Goal: Ask a question

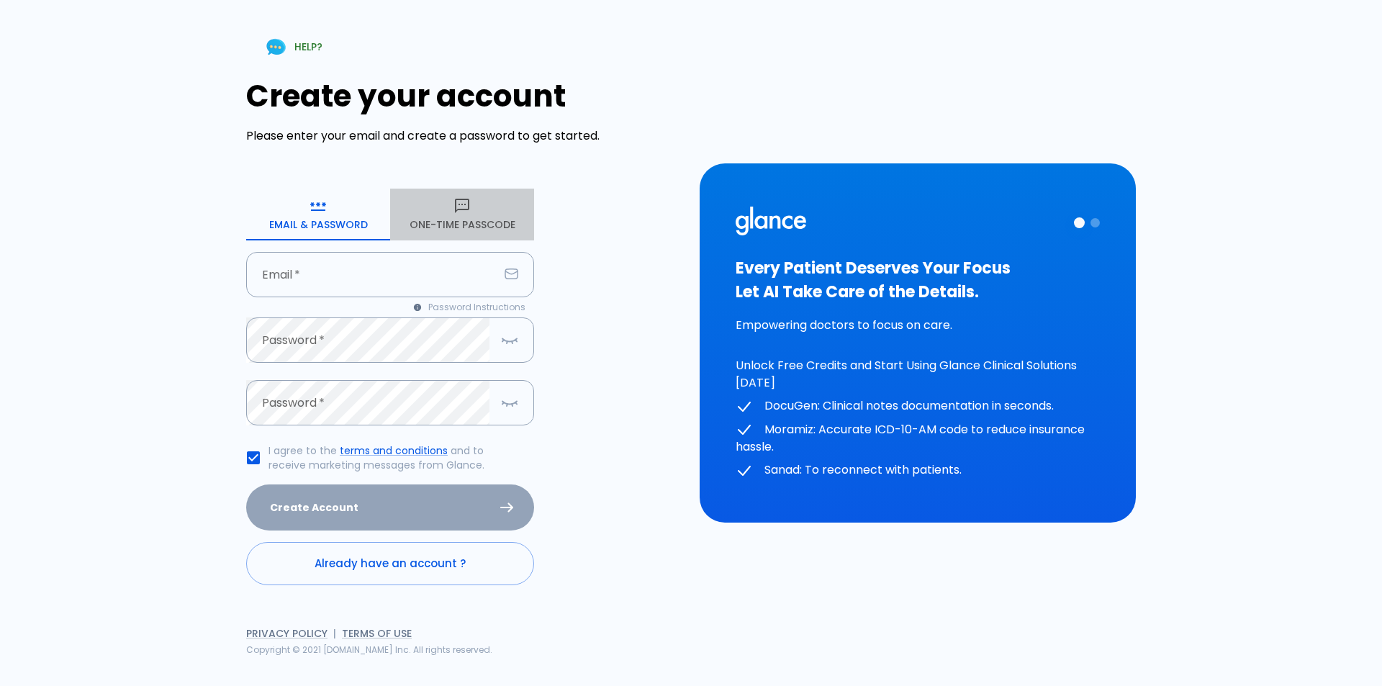
click at [449, 226] on button "One-Time Passcode" at bounding box center [462, 215] width 144 height 52
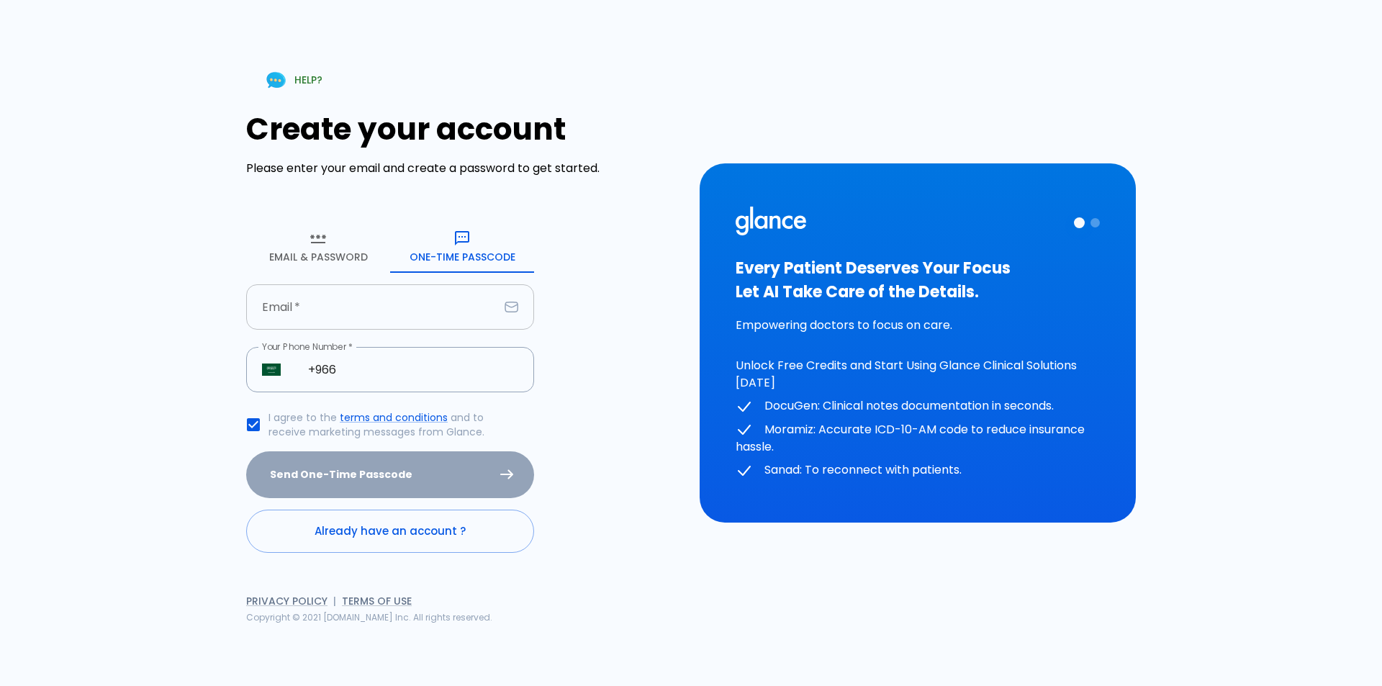
click at [356, 307] on input "Email   *" at bounding box center [372, 306] width 253 height 45
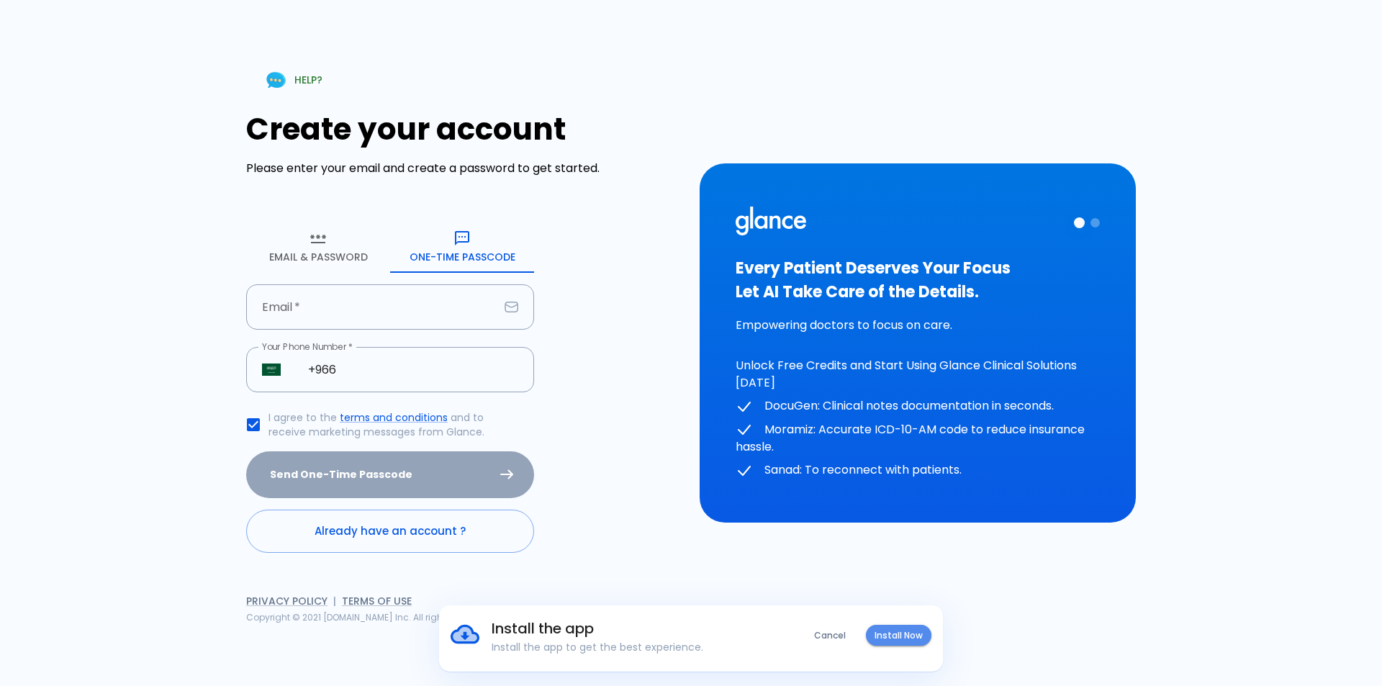
click at [908, 625] on button "Install Now" at bounding box center [899, 635] width 66 height 21
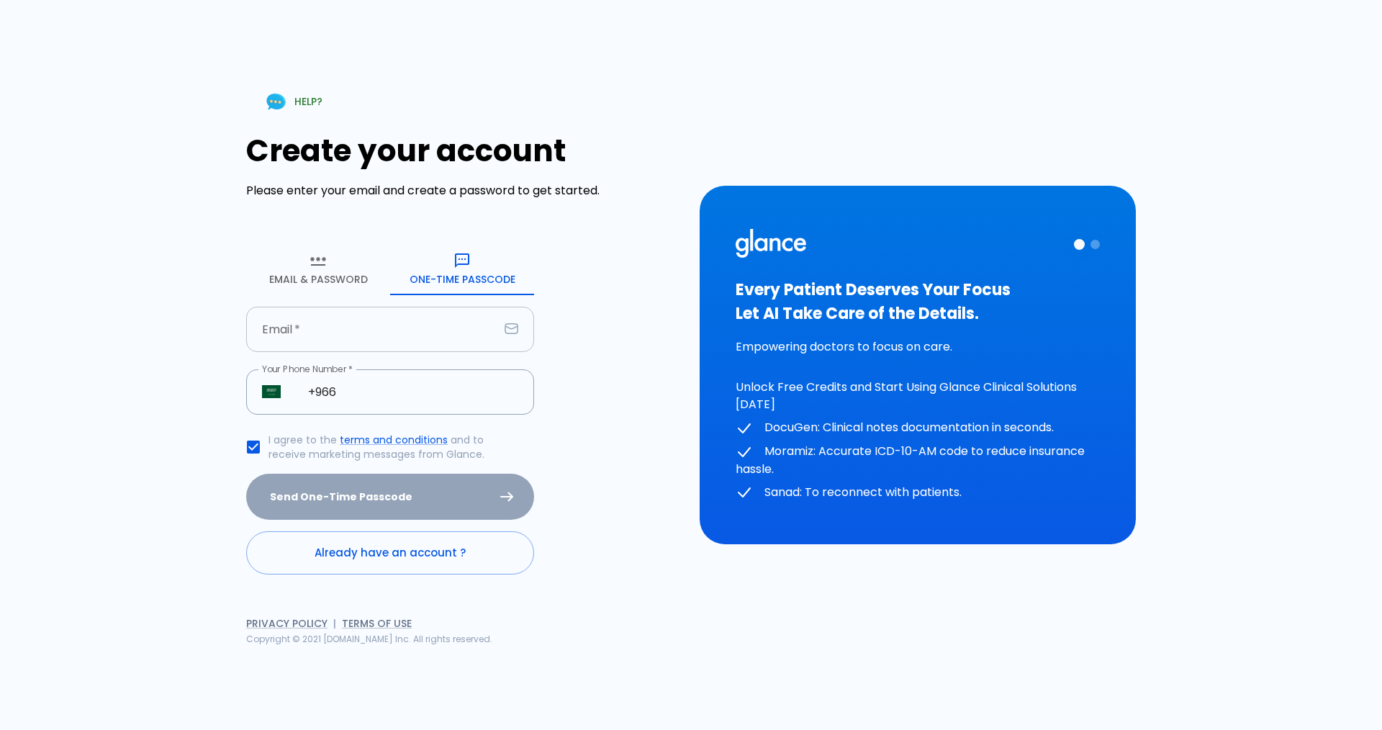
click at [374, 322] on input "Email   *" at bounding box center [372, 329] width 253 height 45
type input "d"
type input "[EMAIL_ADDRESS][DOMAIN_NAME]"
click at [423, 405] on input "+966" at bounding box center [413, 391] width 242 height 45
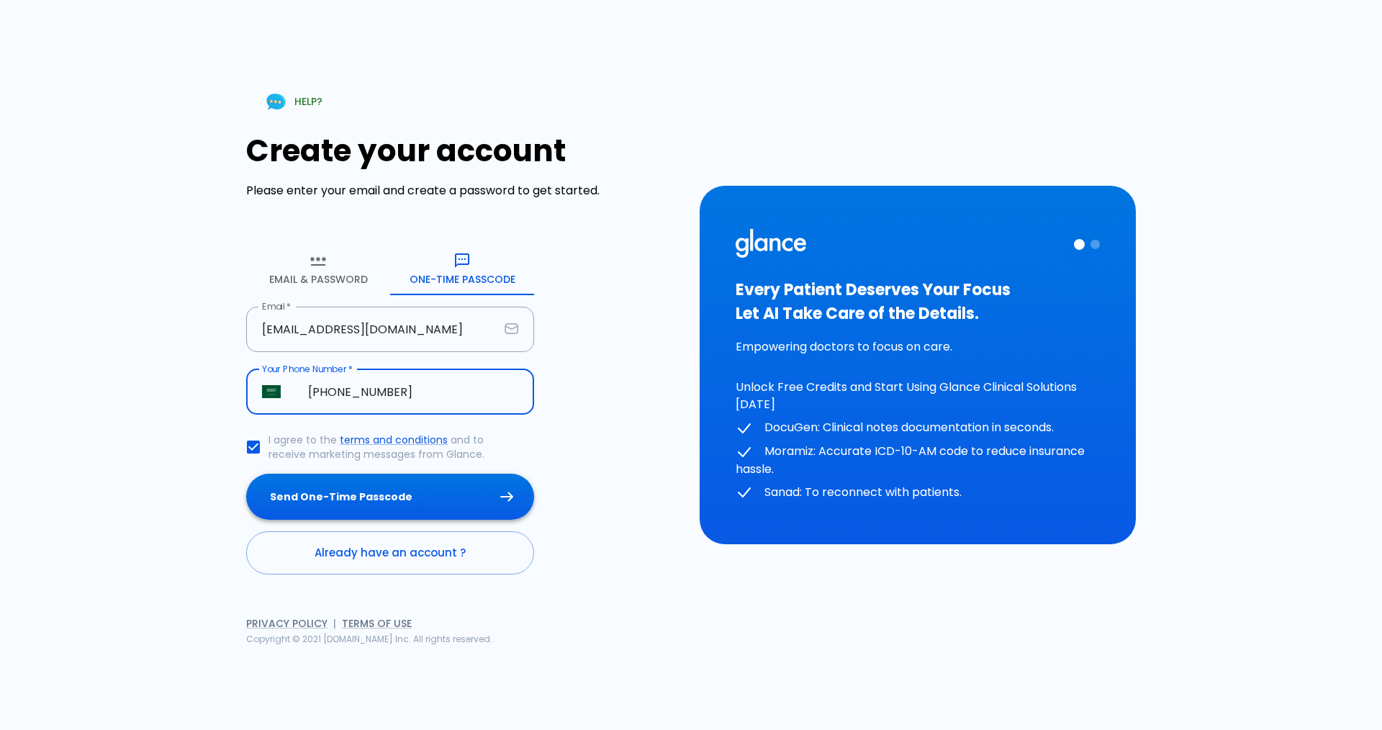
type input "[PHONE_NUMBER]"
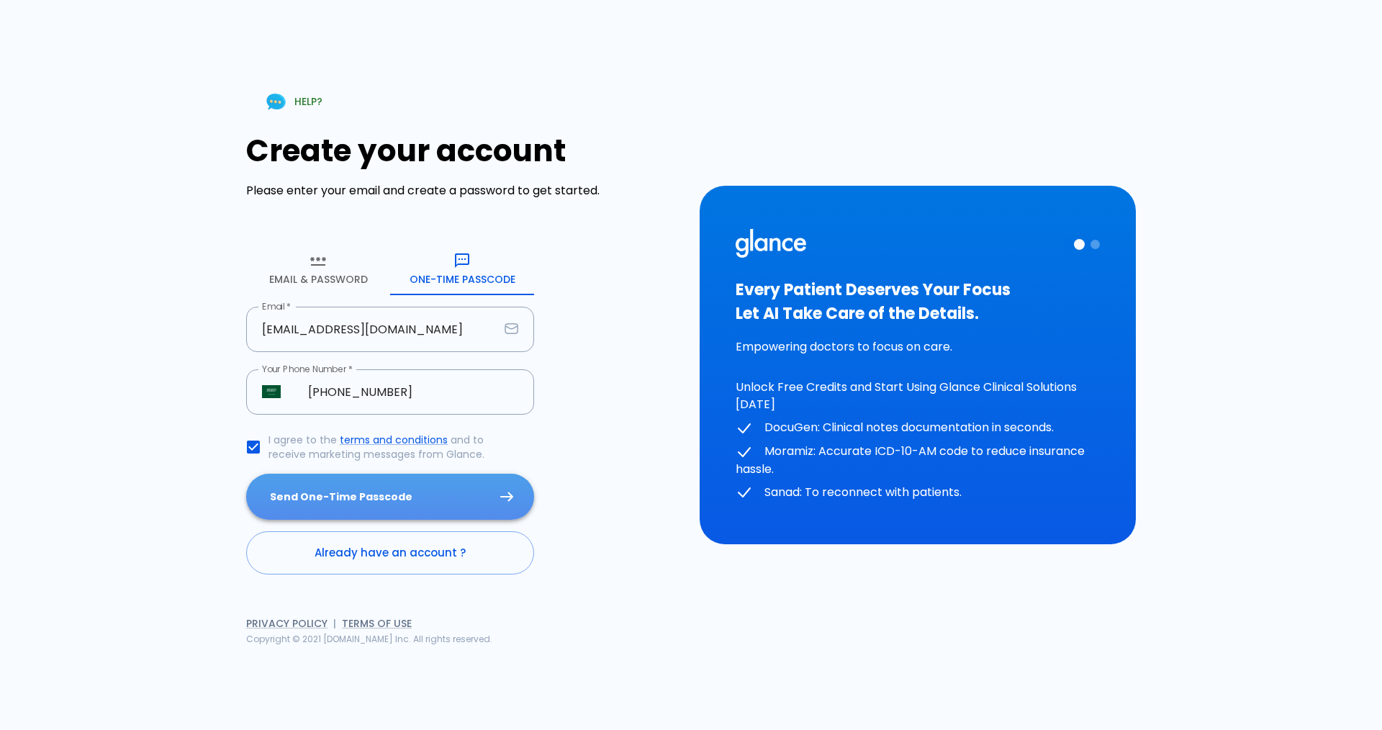
click at [378, 498] on button "Send One-Time Passcode" at bounding box center [390, 497] width 288 height 47
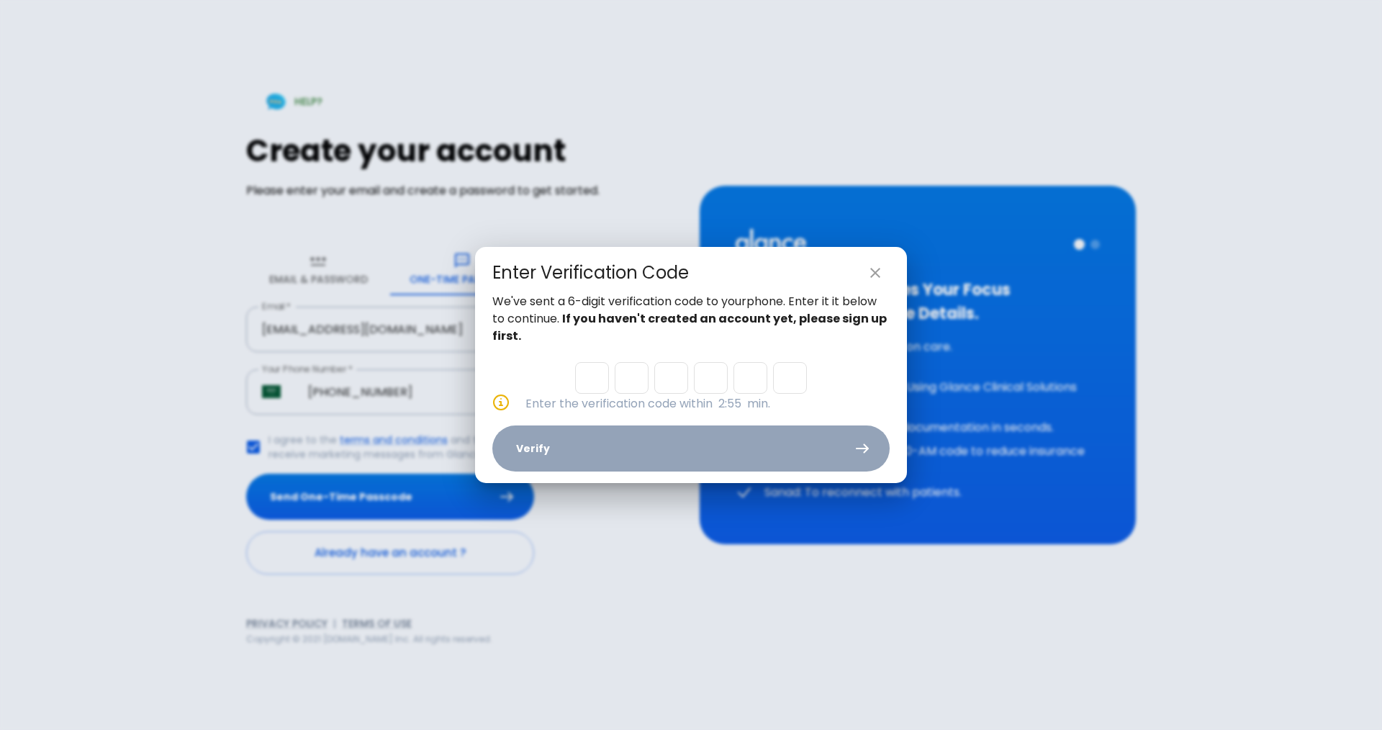
type input "7"
type input "8"
type input "1"
type input "5"
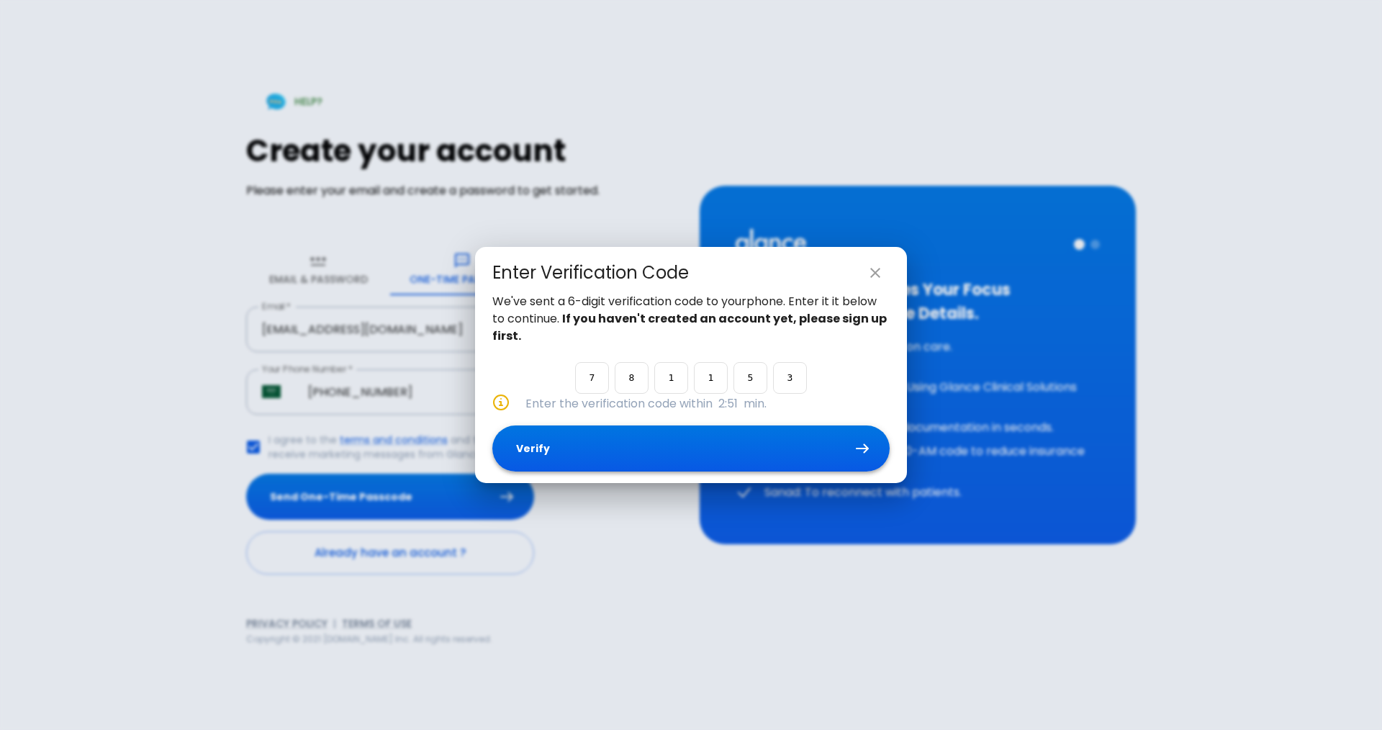
type input "3"
click at [645, 439] on button "Verify" at bounding box center [690, 449] width 397 height 47
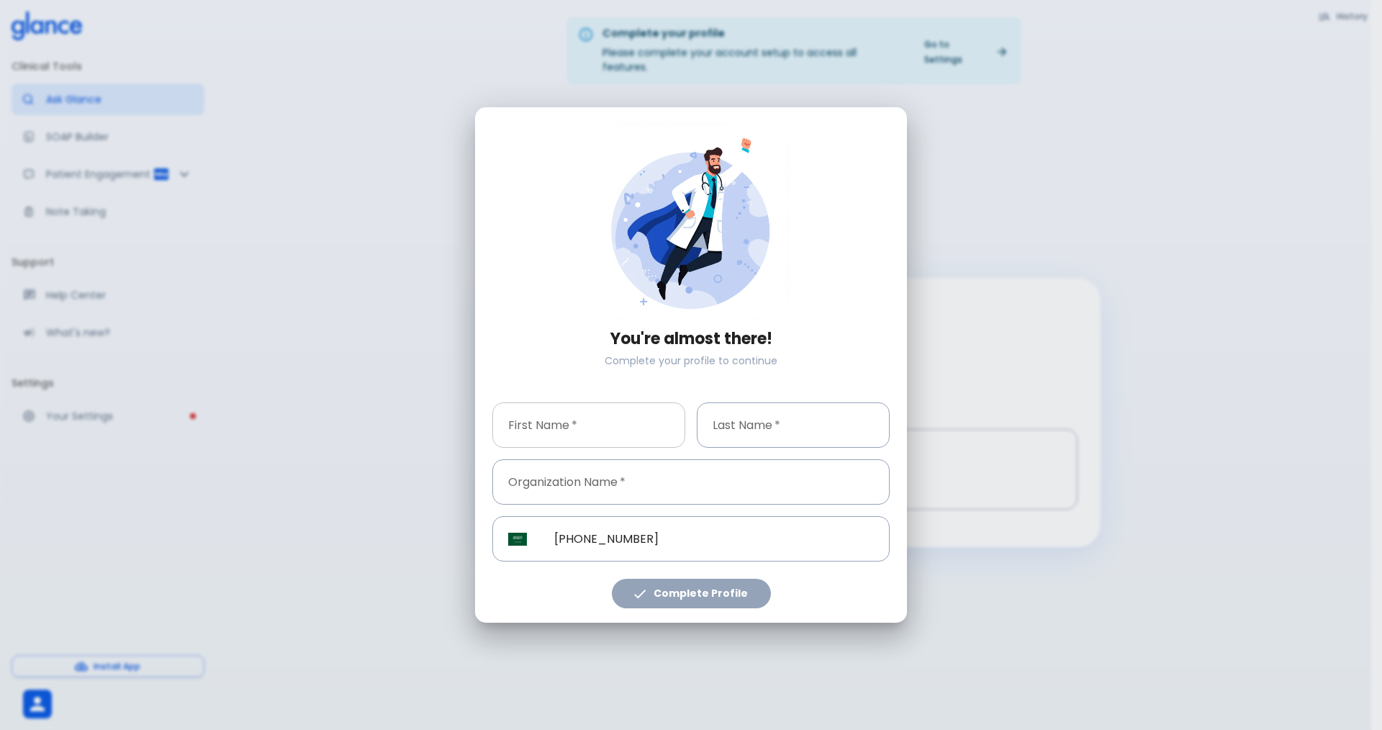
click at [617, 427] on input "First Name   *" at bounding box center [588, 424] width 193 height 45
type input "Bashayer"
click at [753, 427] on input "Last Name   *" at bounding box center [793, 424] width 193 height 45
type input "Alahmadi"
click at [575, 474] on input "Organization Name   *" at bounding box center [690, 481] width 397 height 45
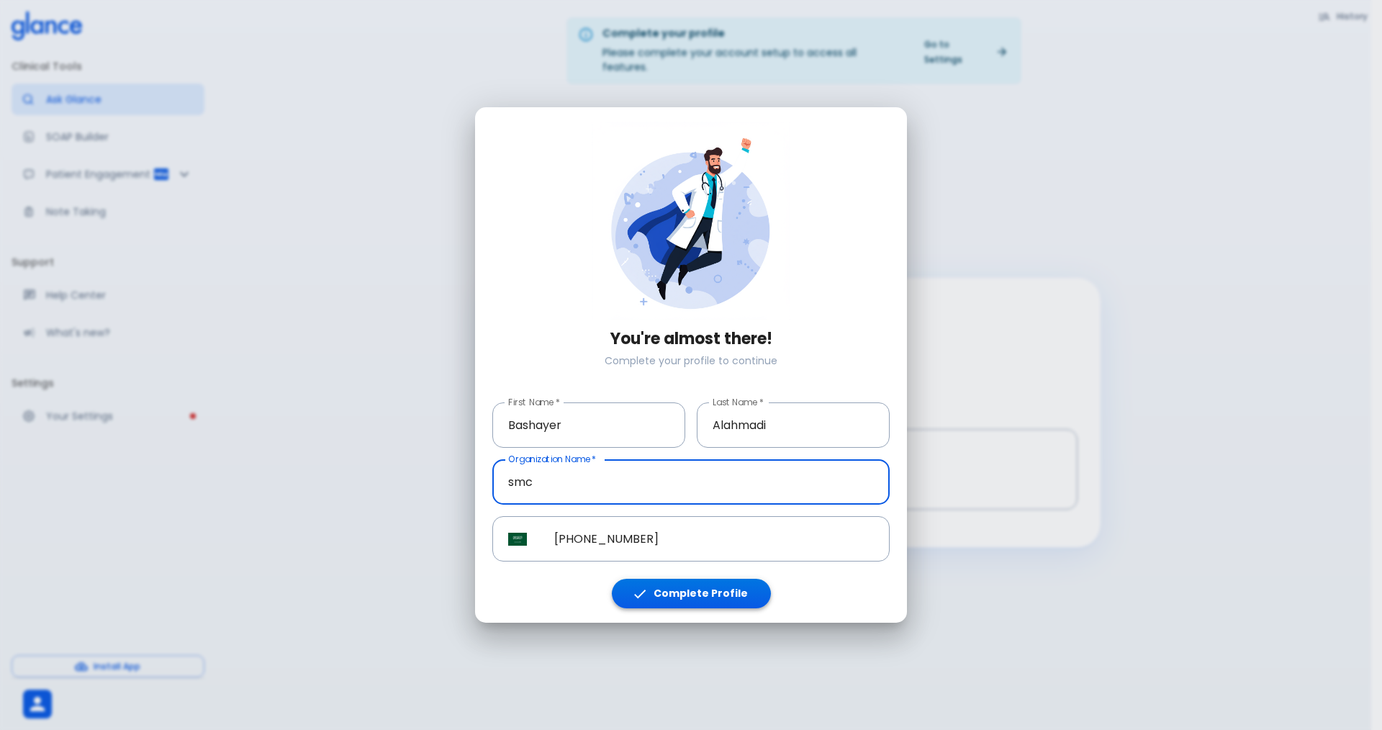
type input "smc"
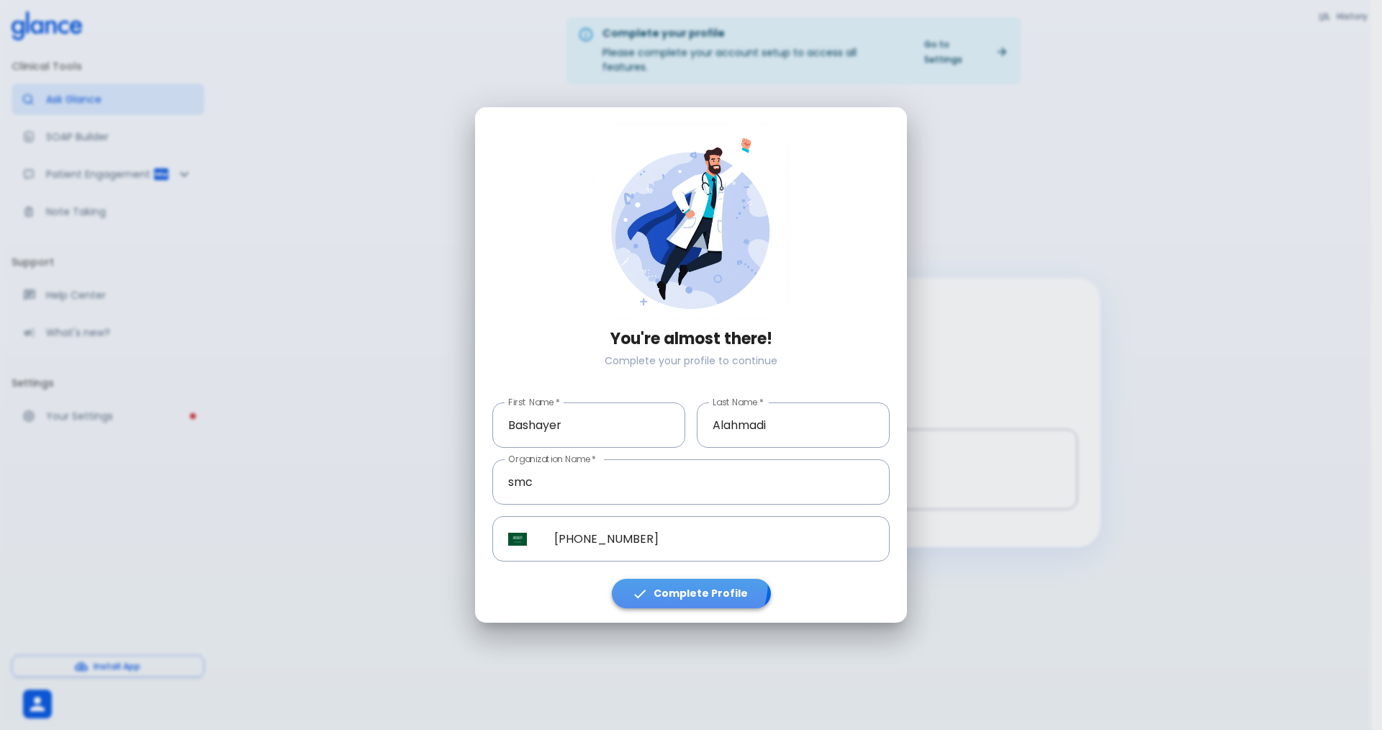
click at [680, 580] on button "Complete Profile" at bounding box center [691, 594] width 159 height 30
drag, startPoint x: 698, startPoint y: 593, endPoint x: 438, endPoint y: 571, distance: 261.6
click at [698, 593] on button "Complete Profile" at bounding box center [691, 594] width 159 height 30
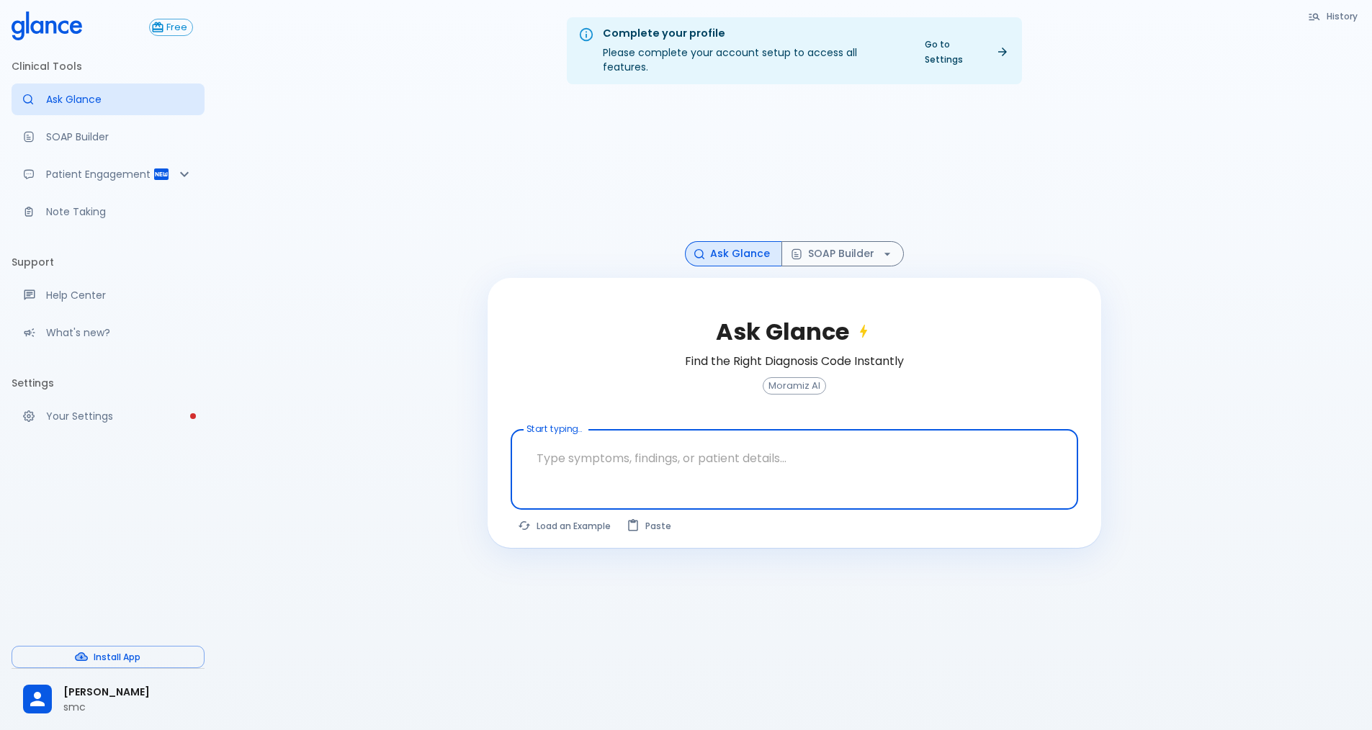
click at [582, 441] on textarea "Start typing..." at bounding box center [794, 458] width 547 height 45
type textarea "guidlininess for [MEDICAL_DATA]"
click at [1014, 518] on button "Ask Glance" at bounding box center [1027, 529] width 101 height 27
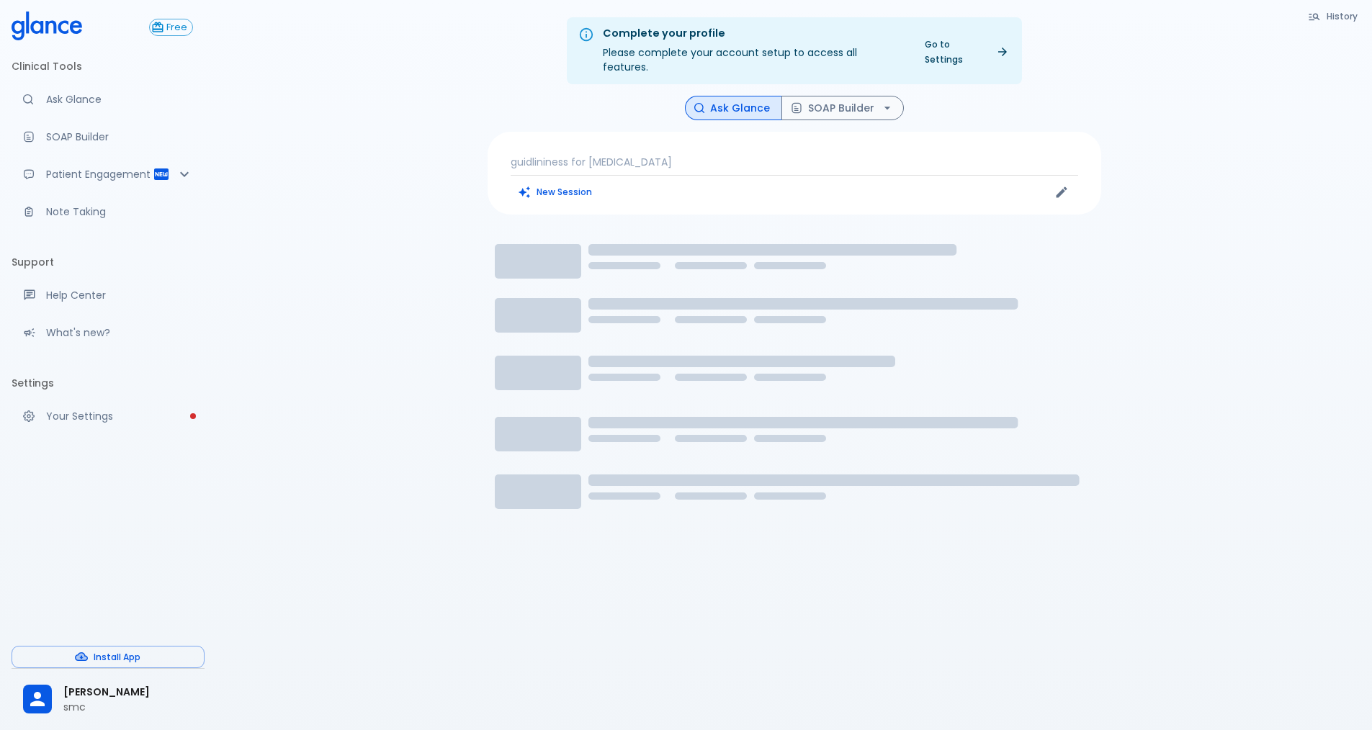
click at [555, 155] on p "guidlininess for [MEDICAL_DATA]" at bounding box center [793, 162] width 567 height 14
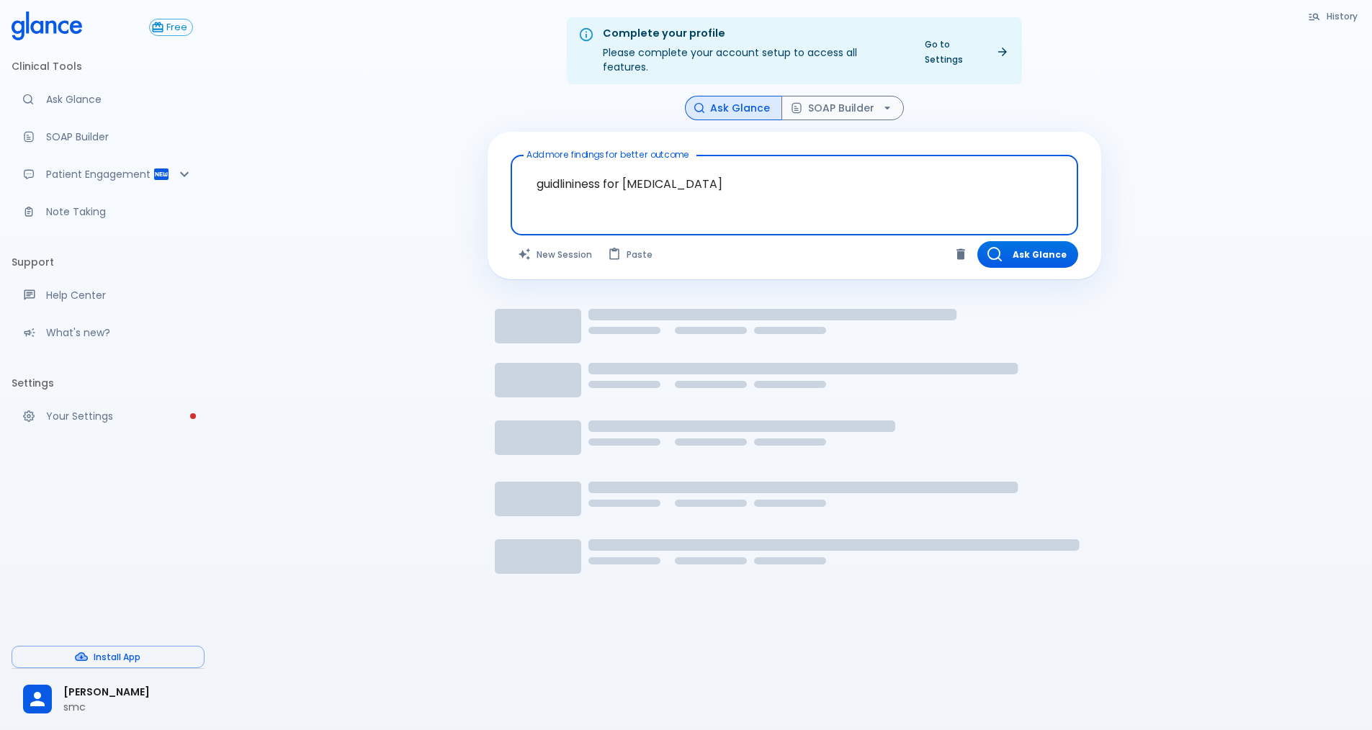
click at [590, 174] on textarea "guidlininess for [MEDICAL_DATA]" at bounding box center [794, 183] width 547 height 45
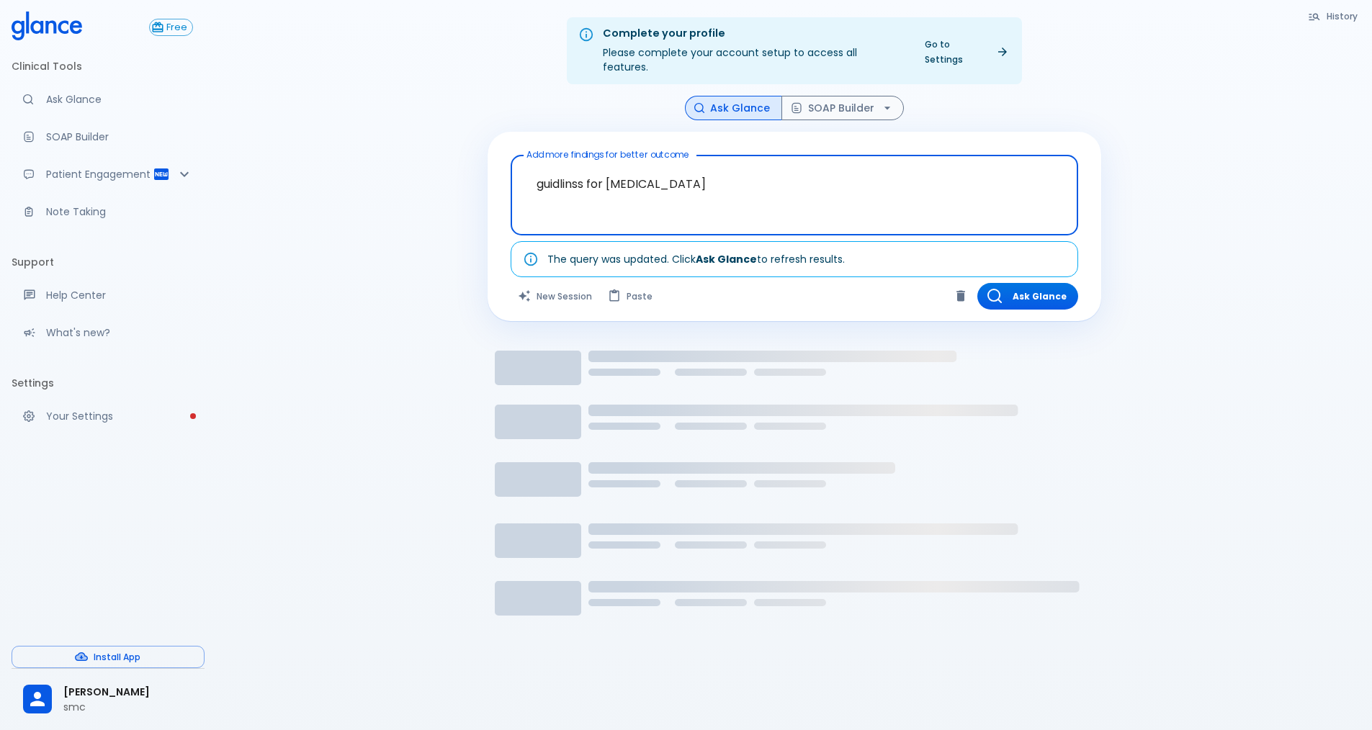
click at [579, 171] on textarea "guidlinss for [MEDICAL_DATA]" at bounding box center [794, 183] width 547 height 45
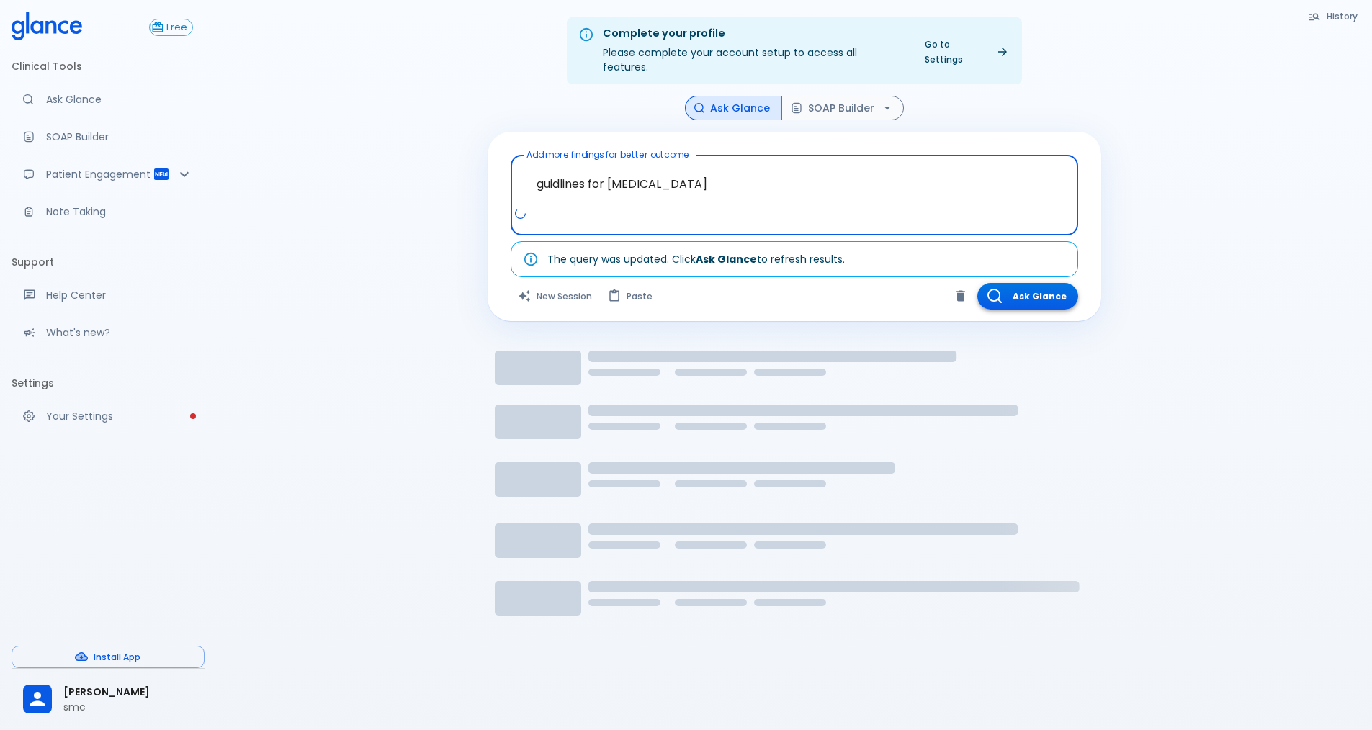
type textarea "guidlines for [MEDICAL_DATA]"
click at [1040, 283] on button "Ask Glance" at bounding box center [1027, 296] width 101 height 27
